Goal: Task Accomplishment & Management: Use online tool/utility

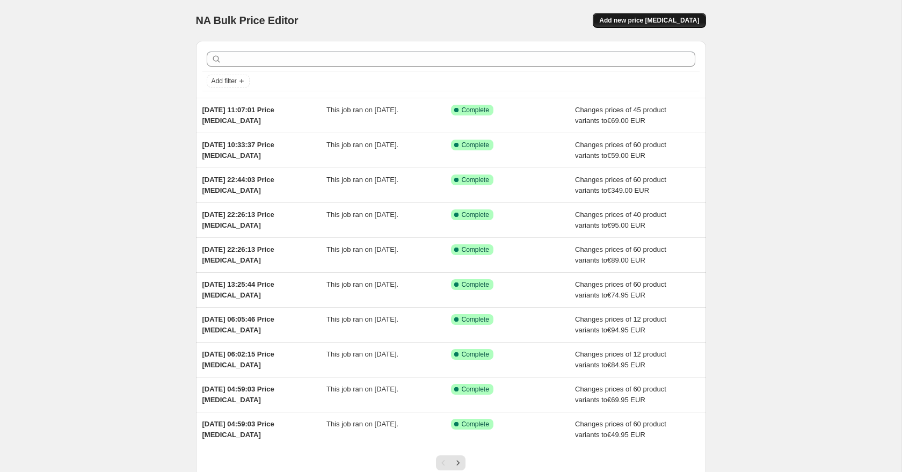
click at [655, 21] on span "Add new price [MEDICAL_DATA]" at bounding box center [649, 20] width 100 height 9
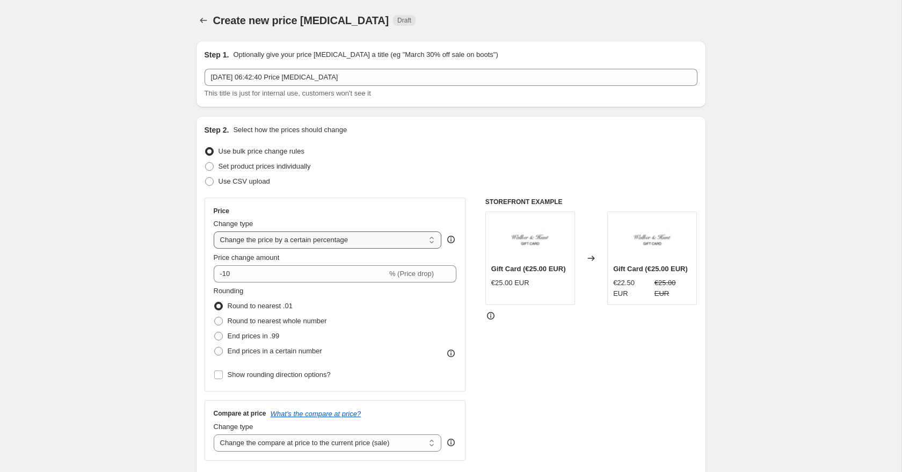
click at [322, 244] on select "Change the price to a certain amount Change the price by a certain amount Chang…" at bounding box center [328, 239] width 228 height 17
select select "to"
click at [214, 231] on select "Change the price to a certain amount Change the price by a certain amount Chang…" at bounding box center [328, 239] width 228 height 17
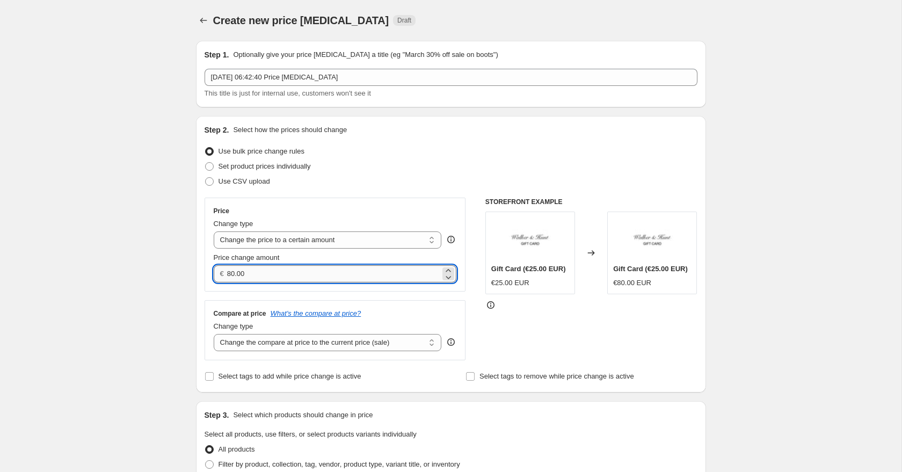
drag, startPoint x: 265, startPoint y: 276, endPoint x: 228, endPoint y: 274, distance: 36.6
click at [230, 274] on input "80.00" at bounding box center [333, 273] width 213 height 17
type input "8"
type input "64.00"
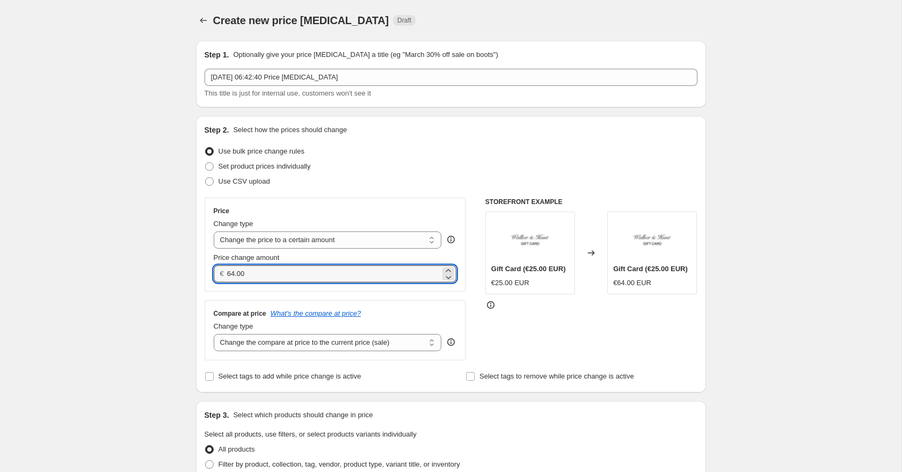
drag, startPoint x: 253, startPoint y: 273, endPoint x: 208, endPoint y: 273, distance: 45.6
click at [209, 273] on div "Price Change type Change the price to a certain amount Change the price by a ce…" at bounding box center [334, 245] width 261 height 94
click at [255, 342] on select "Change the compare at price to the current price (sale) Change the compare at p…" at bounding box center [328, 342] width 228 height 17
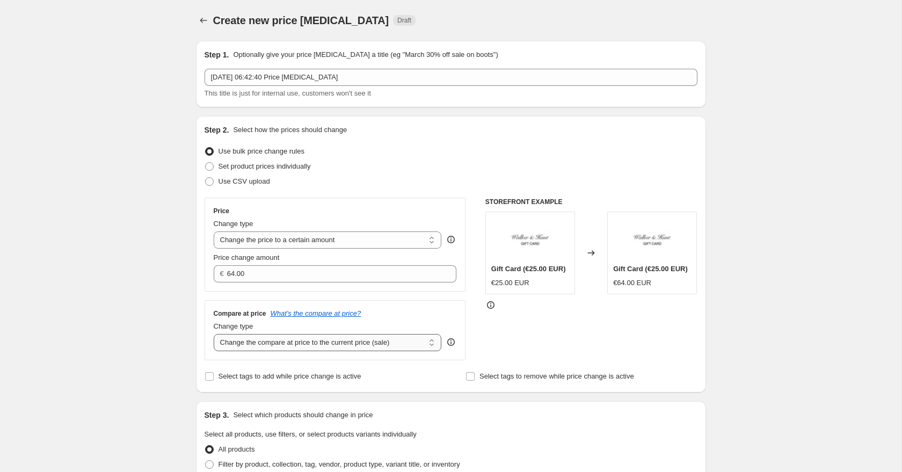
select select "to"
click at [214, 334] on select "Change the compare at price to the current price (sale) Change the compare at p…" at bounding box center [328, 342] width 228 height 17
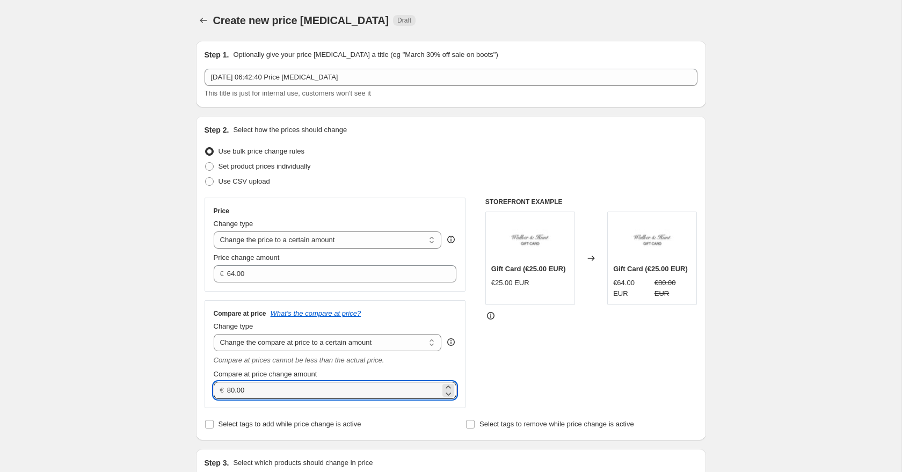
drag, startPoint x: 255, startPoint y: 389, endPoint x: 203, endPoint y: 389, distance: 51.5
click at [204, 389] on div "Compare at price What's the compare at price? Change type Change the compare at…" at bounding box center [334, 354] width 261 height 108
paste input "64"
type input "64.00"
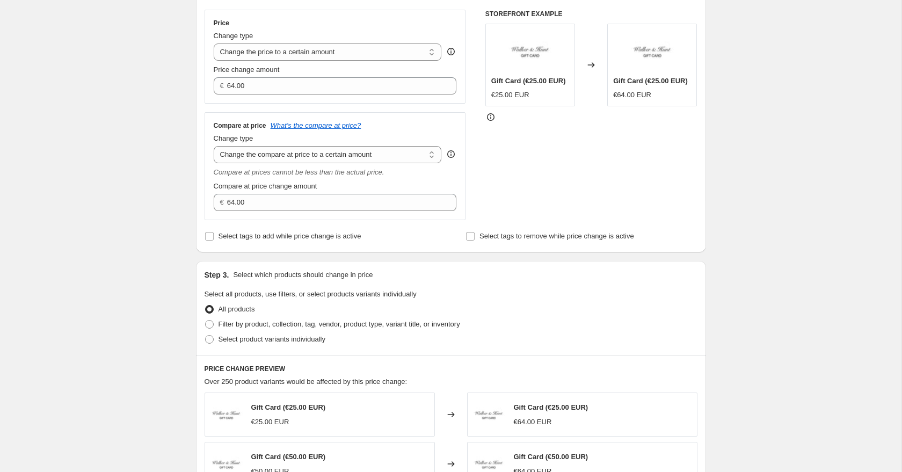
scroll to position [208, 0]
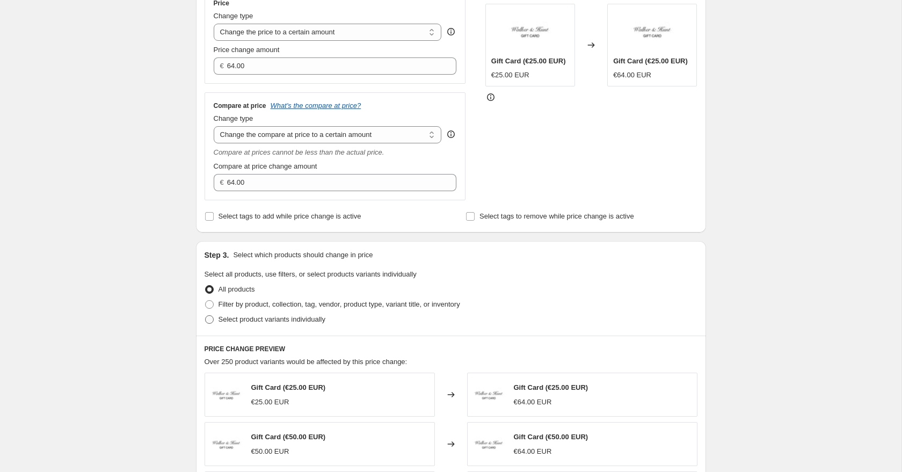
click at [206, 319] on span at bounding box center [209, 319] width 9 height 9
click at [206, 316] on input "Select product variants individually" at bounding box center [205, 315] width 1 height 1
radio input "true"
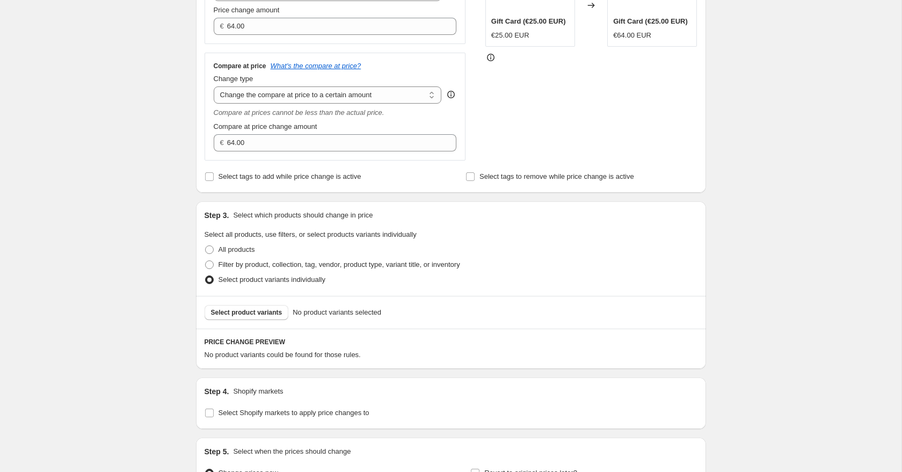
scroll to position [268, 0]
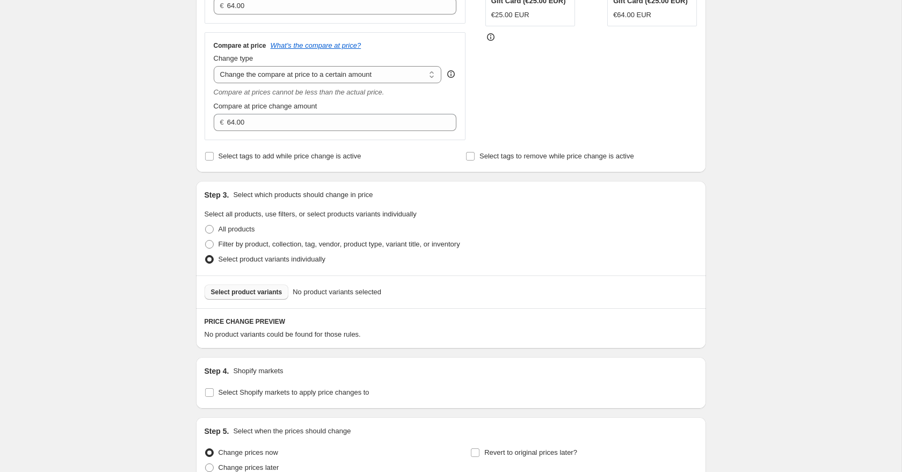
click at [220, 288] on span "Select product variants" at bounding box center [246, 292] width 71 height 9
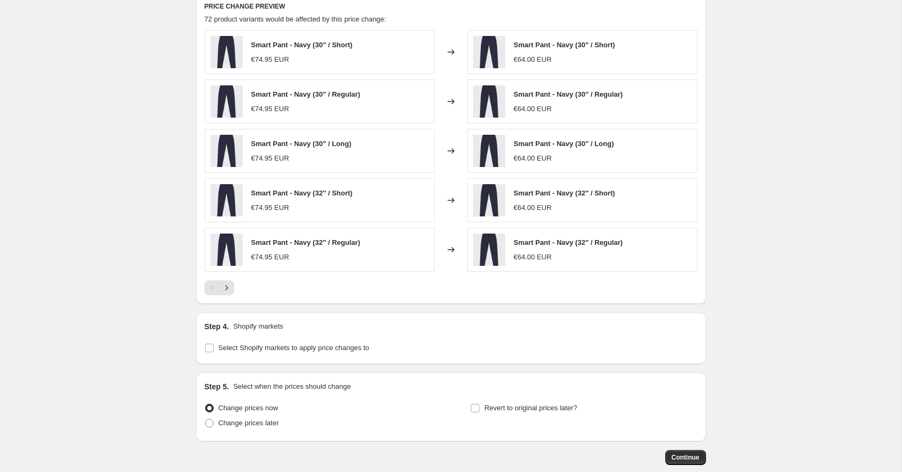
scroll to position [625, 0]
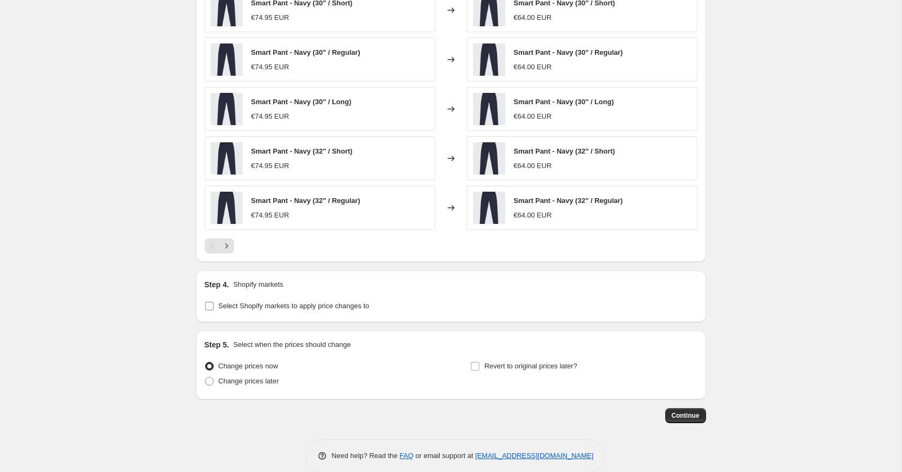
click at [209, 304] on input "Select Shopify markets to apply price changes to" at bounding box center [209, 306] width 9 height 9
checkbox input "true"
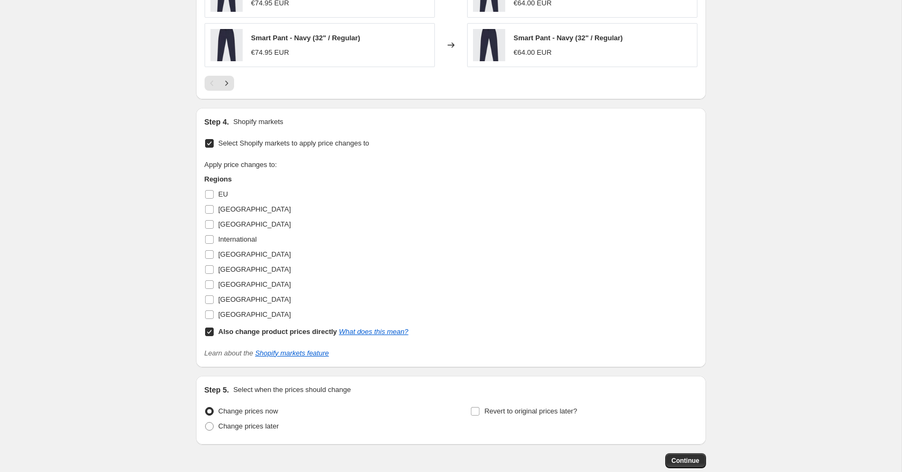
scroll to position [801, 0]
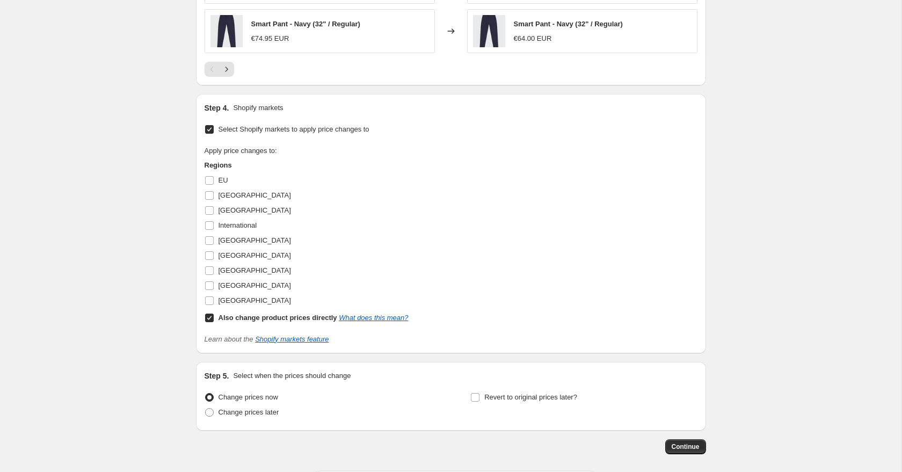
click at [210, 319] on input "Also change product prices directly What does this mean?" at bounding box center [209, 317] width 9 height 9
checkbox input "false"
click at [209, 287] on input "[GEOGRAPHIC_DATA]" at bounding box center [209, 285] width 9 height 9
checkbox input "true"
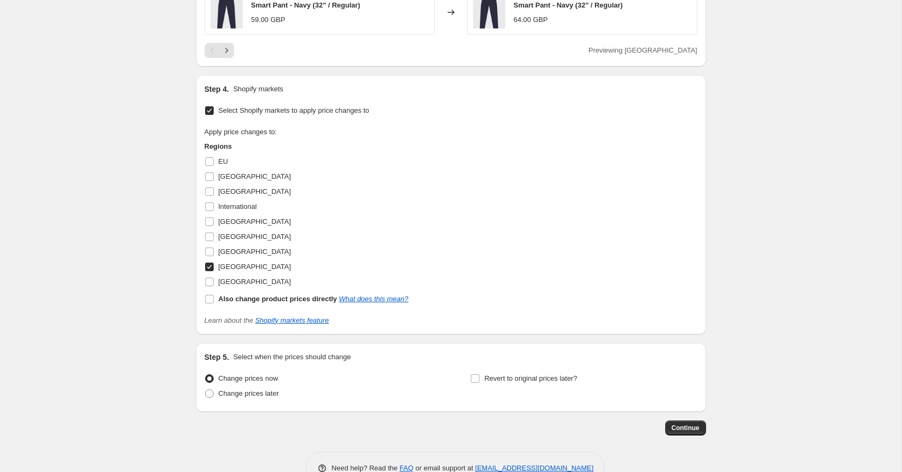
scroll to position [849, 0]
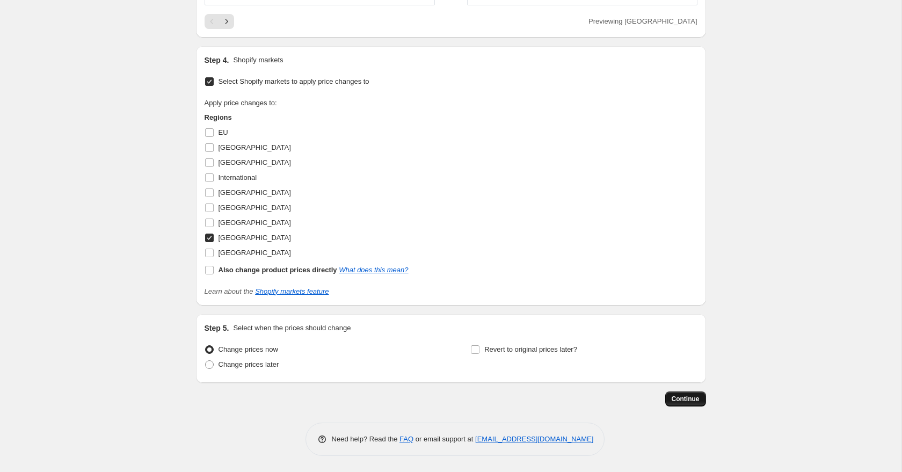
click at [690, 400] on span "Continue" at bounding box center [685, 398] width 28 height 9
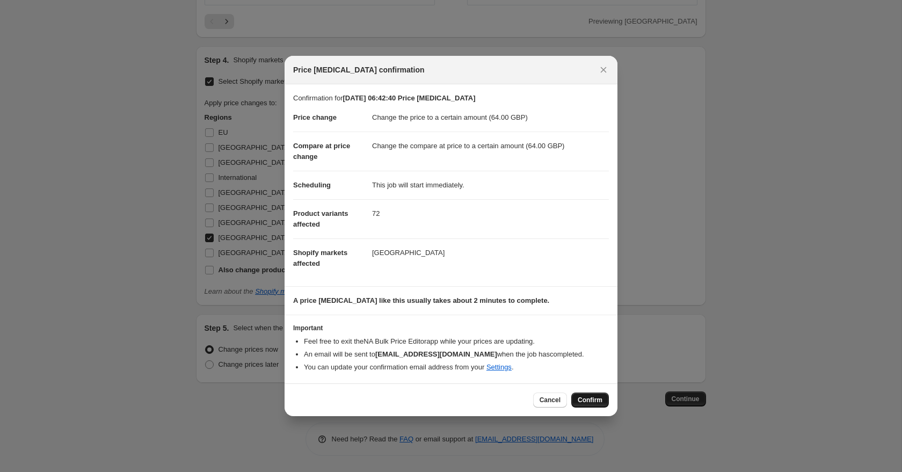
click at [595, 400] on button "Confirm" at bounding box center [590, 399] width 38 height 15
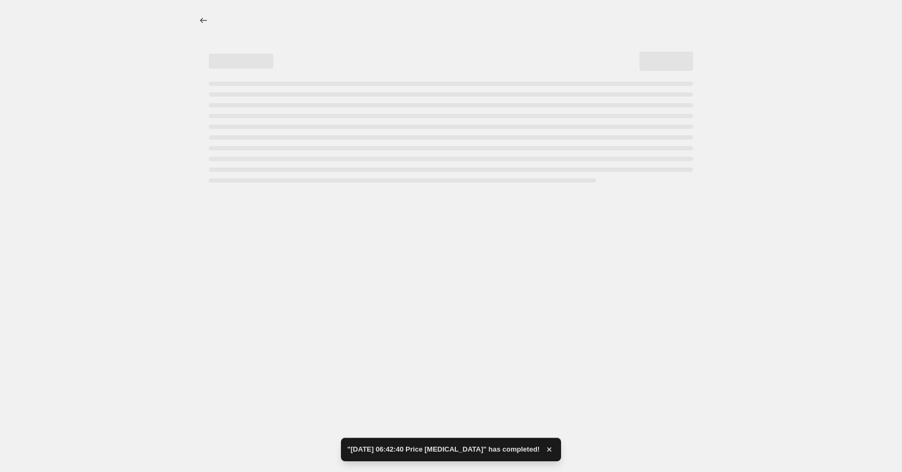
select select "to"
